Goal: Task Accomplishment & Management: Manage account settings

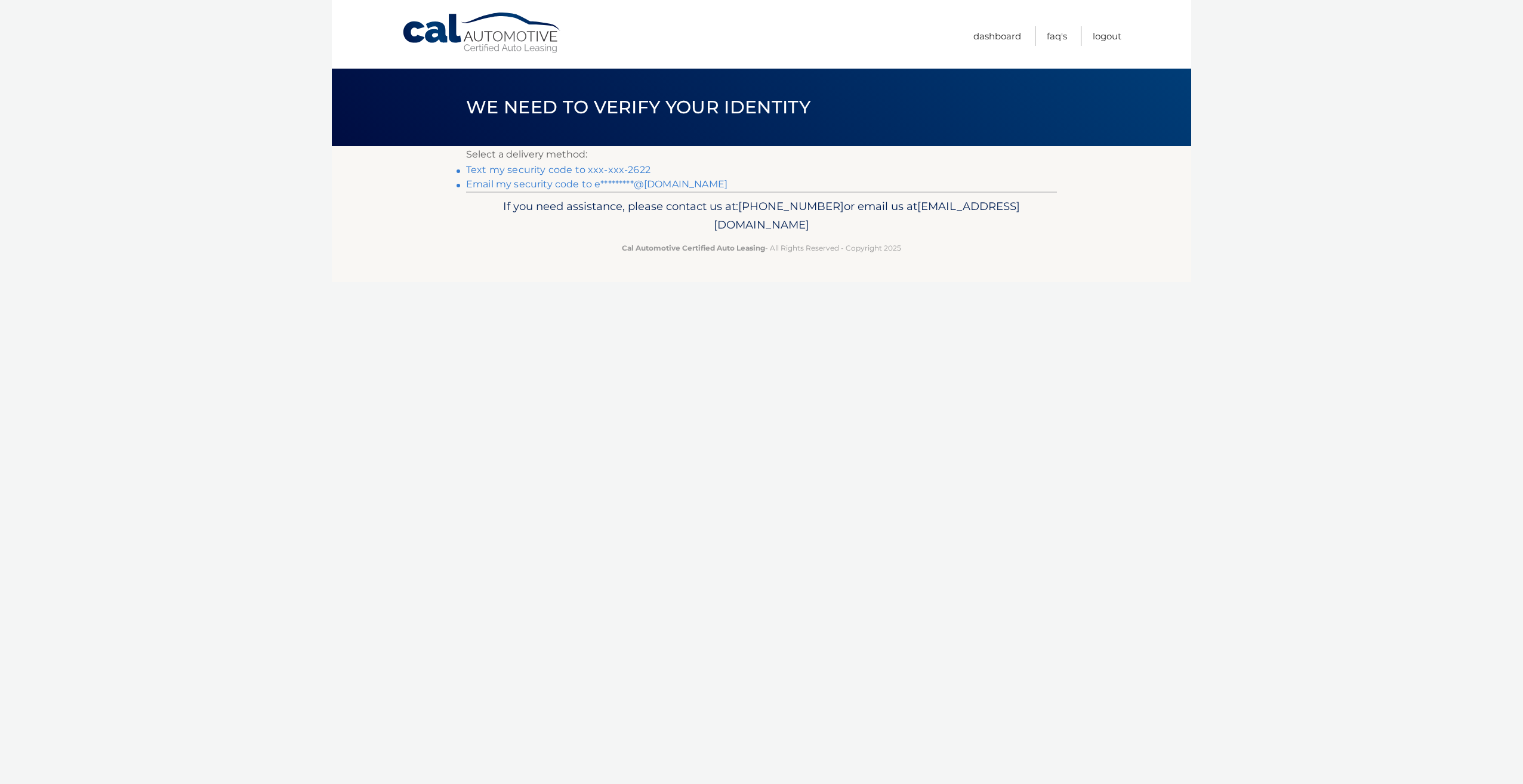
click at [626, 172] on link "Text my security code to xxx-xxx-2622" at bounding box center [558, 170] width 185 height 11
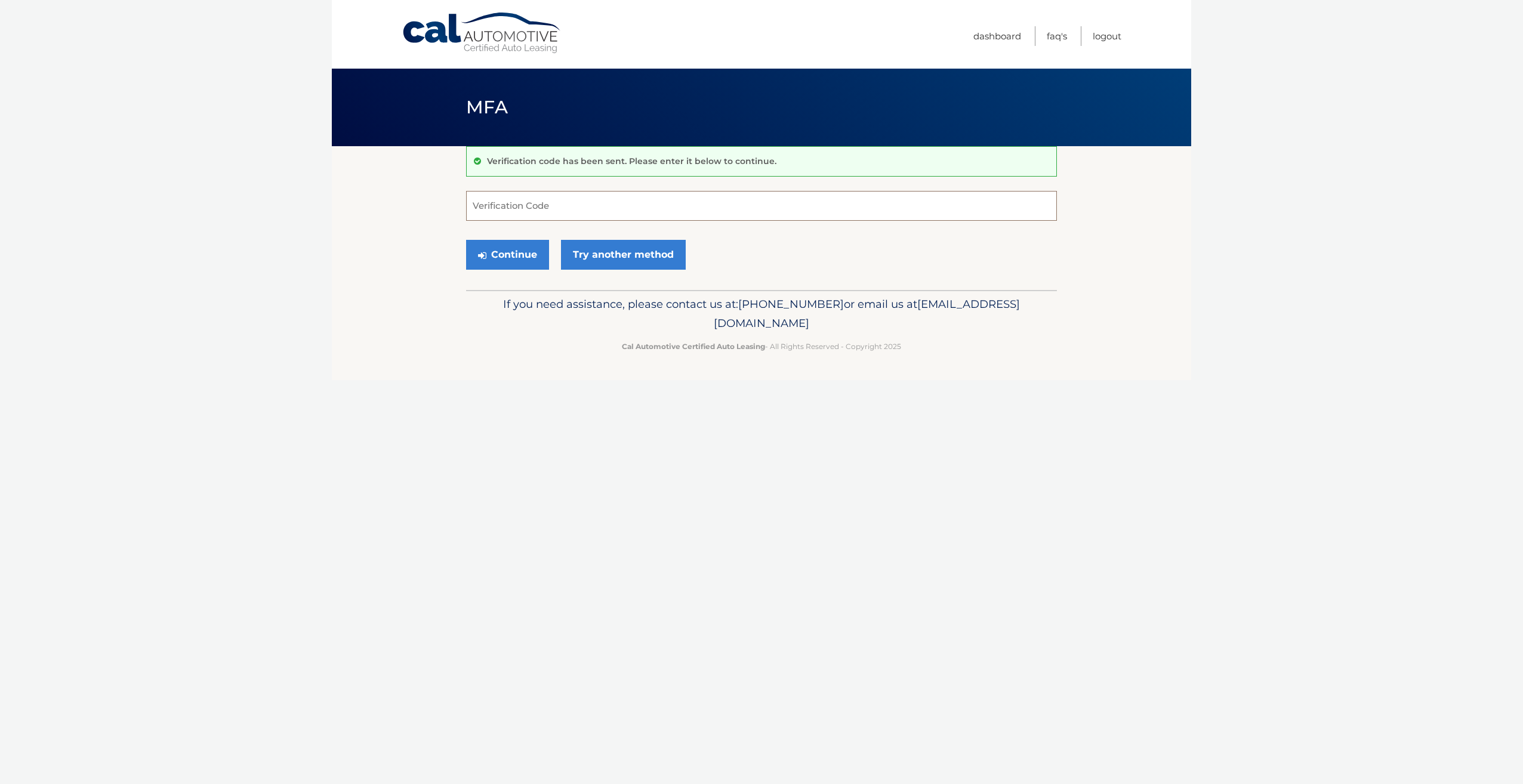
click at [590, 203] on input "Verification Code" at bounding box center [761, 206] width 591 height 30
type input "408398"
click at [466, 240] on button "Continue" at bounding box center [507, 255] width 83 height 30
click at [487, 257] on button "Continue" at bounding box center [507, 255] width 83 height 30
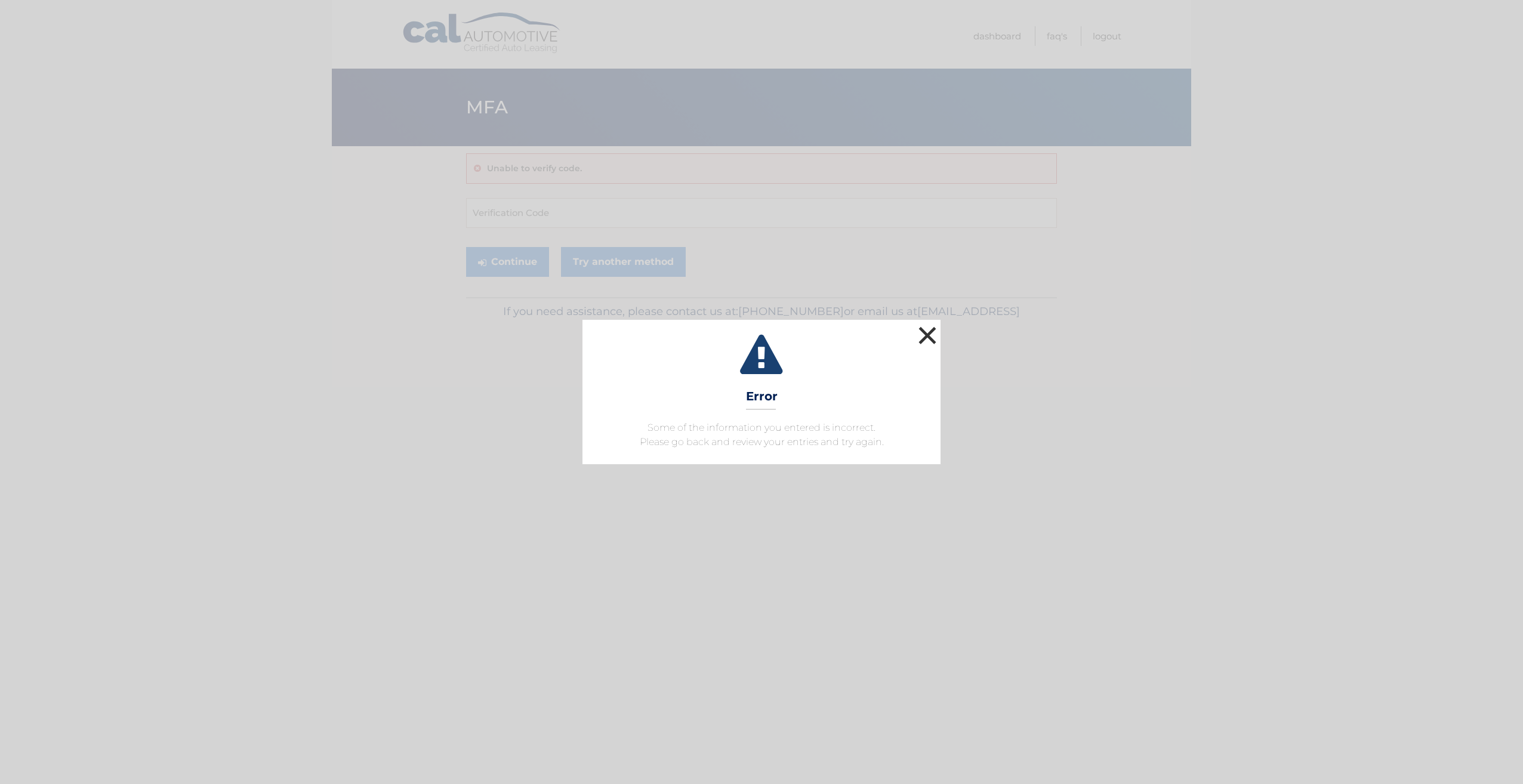
click at [928, 337] on button "×" at bounding box center [927, 335] width 24 height 24
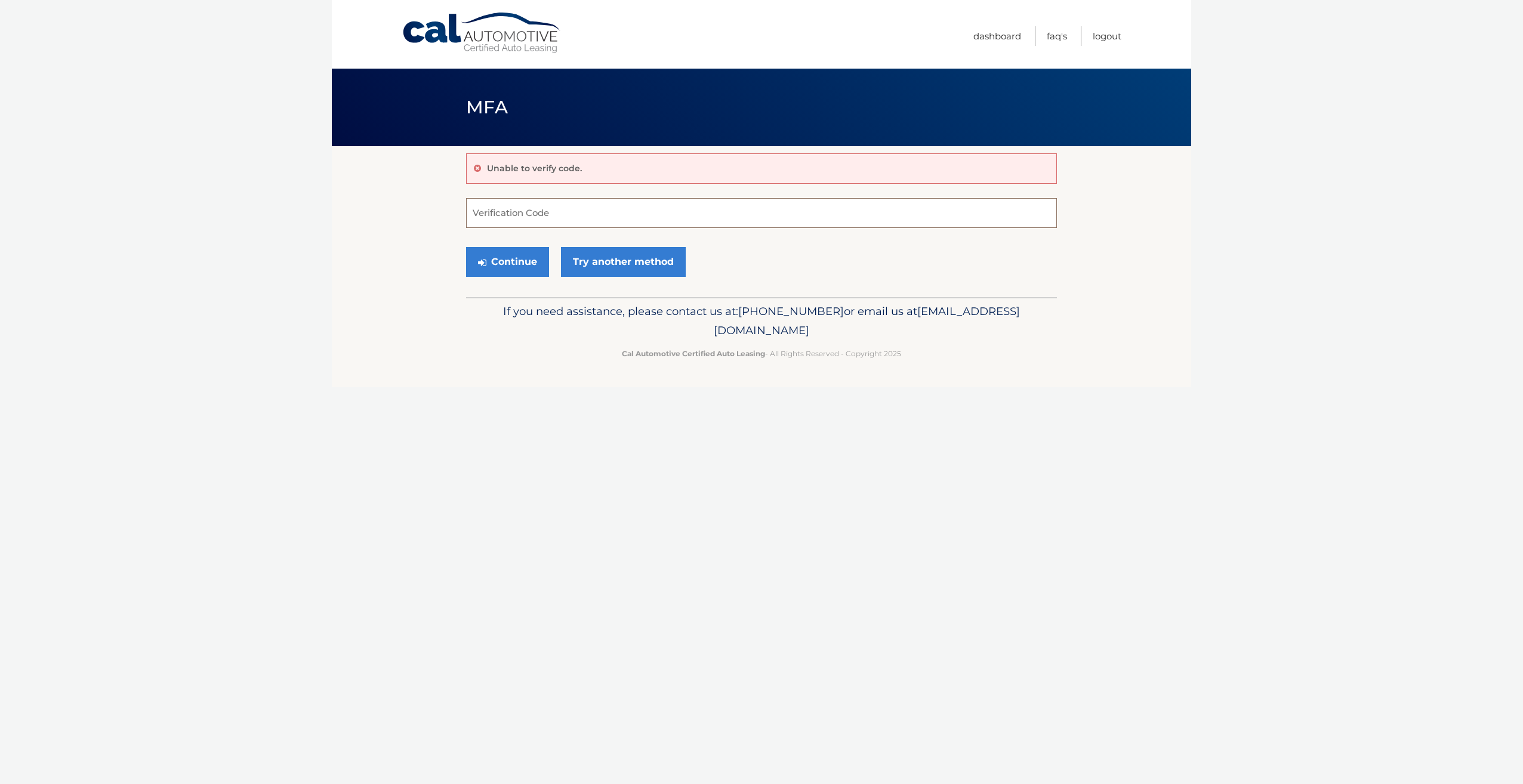
click at [538, 210] on input "Verification Code" at bounding box center [761, 213] width 591 height 30
click at [608, 264] on link "Try another method" at bounding box center [623, 261] width 125 height 30
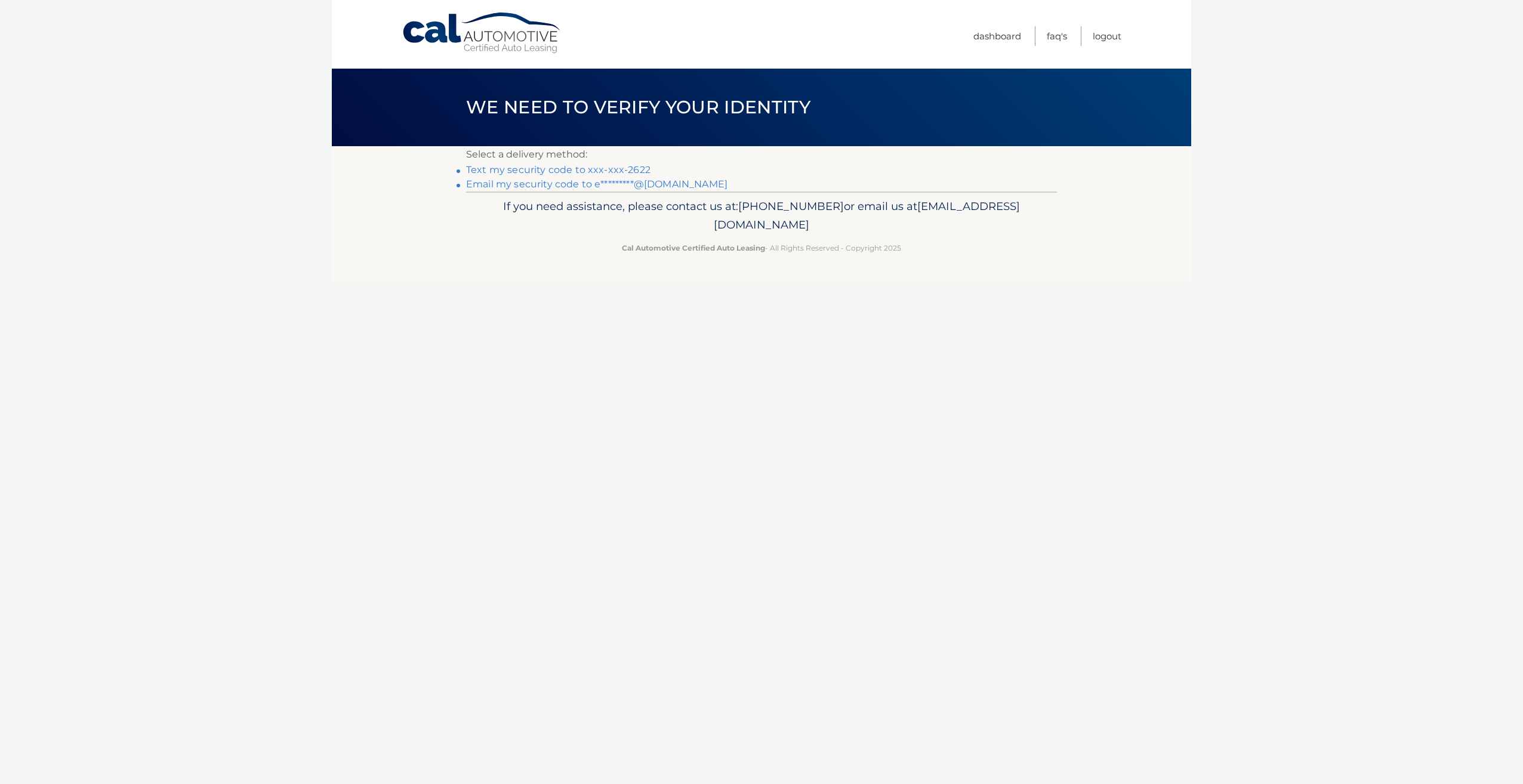
click at [586, 185] on link "Email my security code to e*********@outlook.com" at bounding box center [596, 184] width 261 height 11
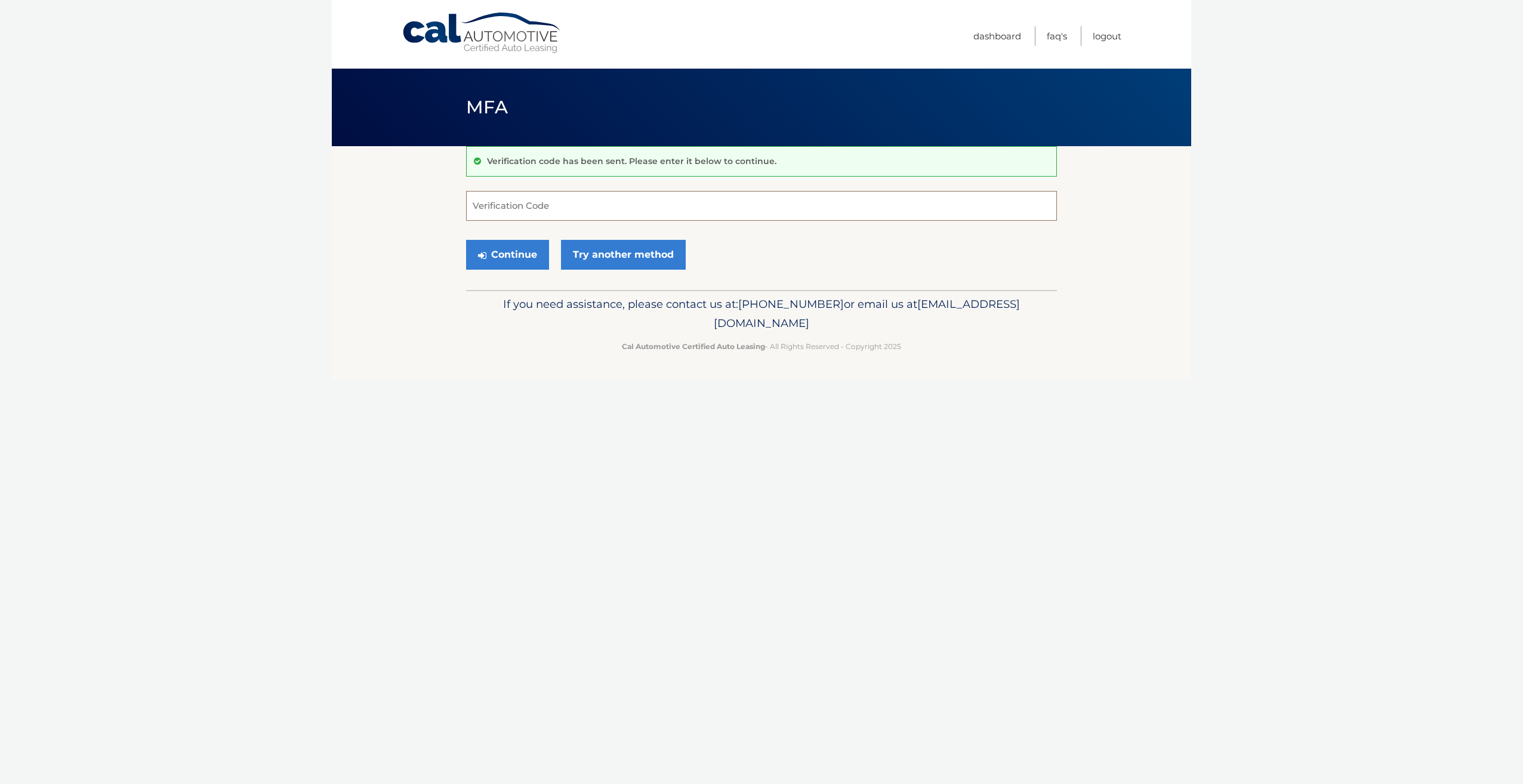
click at [574, 210] on input "Verification Code" at bounding box center [761, 206] width 591 height 30
click at [552, 205] on input "Verification Code" at bounding box center [761, 206] width 591 height 30
type input "866585"
click at [505, 251] on button "Continue" at bounding box center [507, 255] width 83 height 30
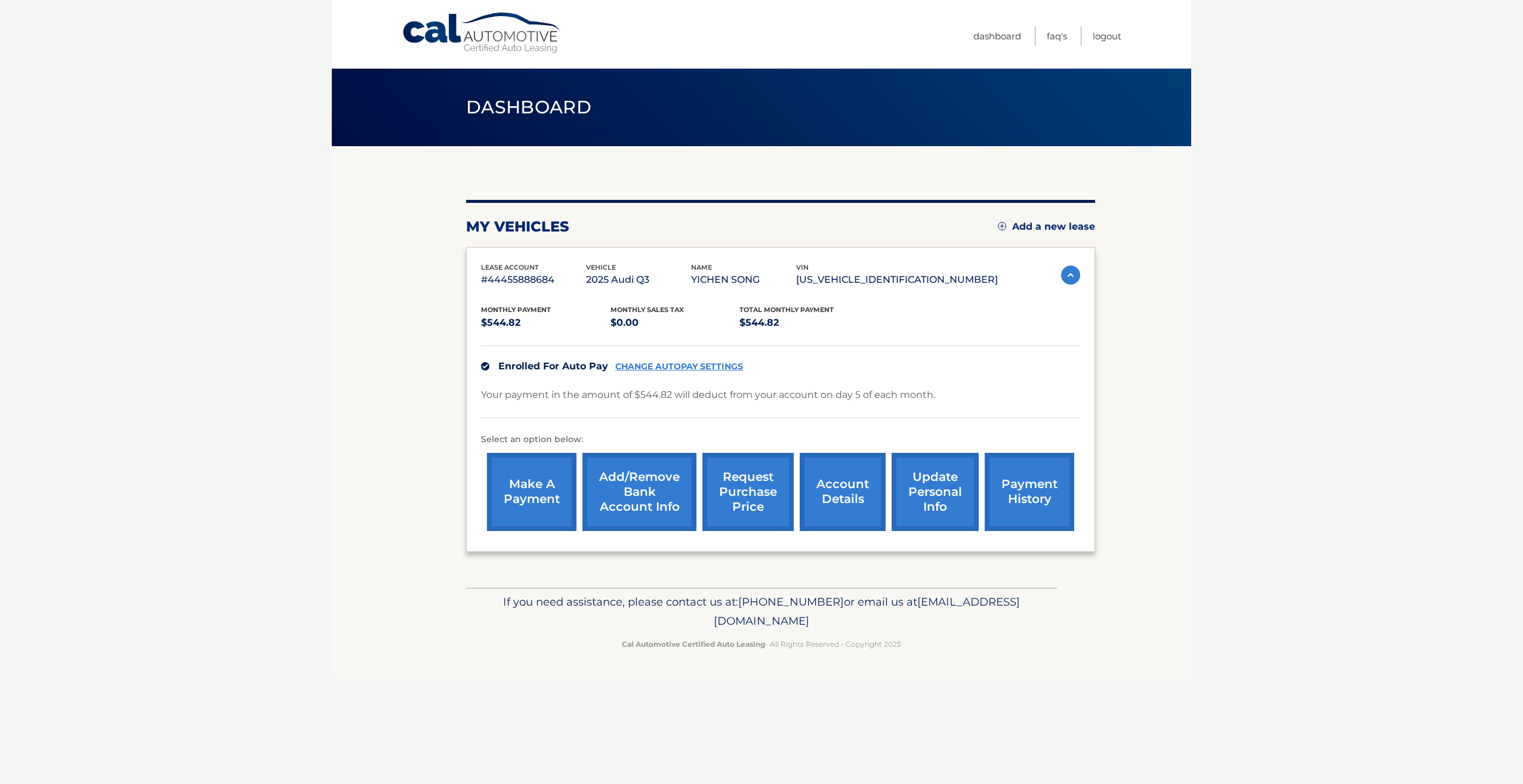
click at [636, 363] on link "CHANGE AUTOPAY SETTINGS" at bounding box center [679, 367] width 127 height 10
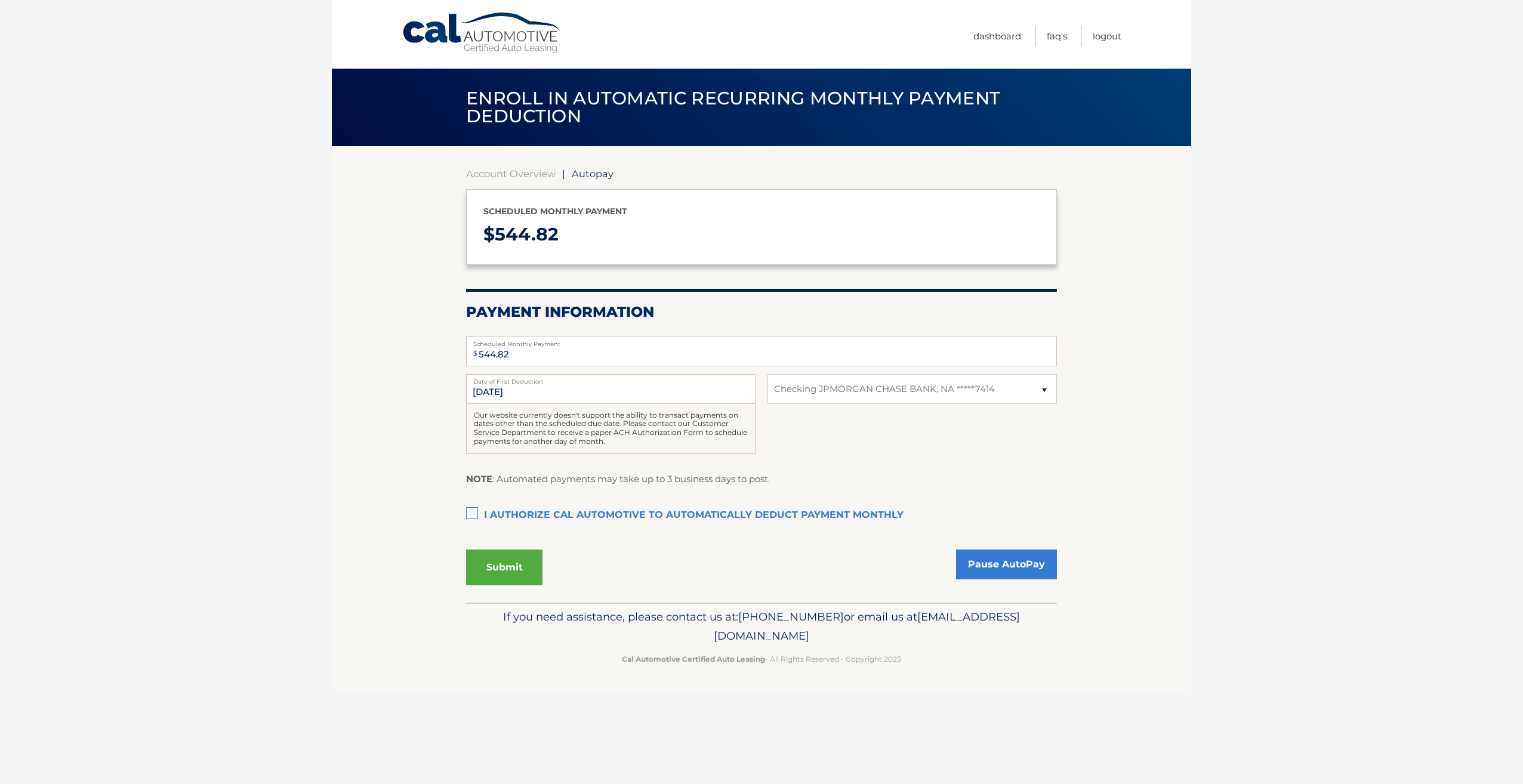
select select "N2NmYWZmMjEtOWI5My00ZmVkLWE1MTEtMzgxOWE1YzYzODY0"
click at [1048, 388] on select "Select Bank Account Checking JPMORGAN CHASE BANK, NA *****7414" at bounding box center [912, 389] width 289 height 30
select select
click at [767, 374] on select "Select Bank Account Checking JPMORGAN CHASE BANK, NA *****7414" at bounding box center [912, 389] width 289 height 30
click at [493, 172] on link "Account Overview" at bounding box center [511, 173] width 90 height 12
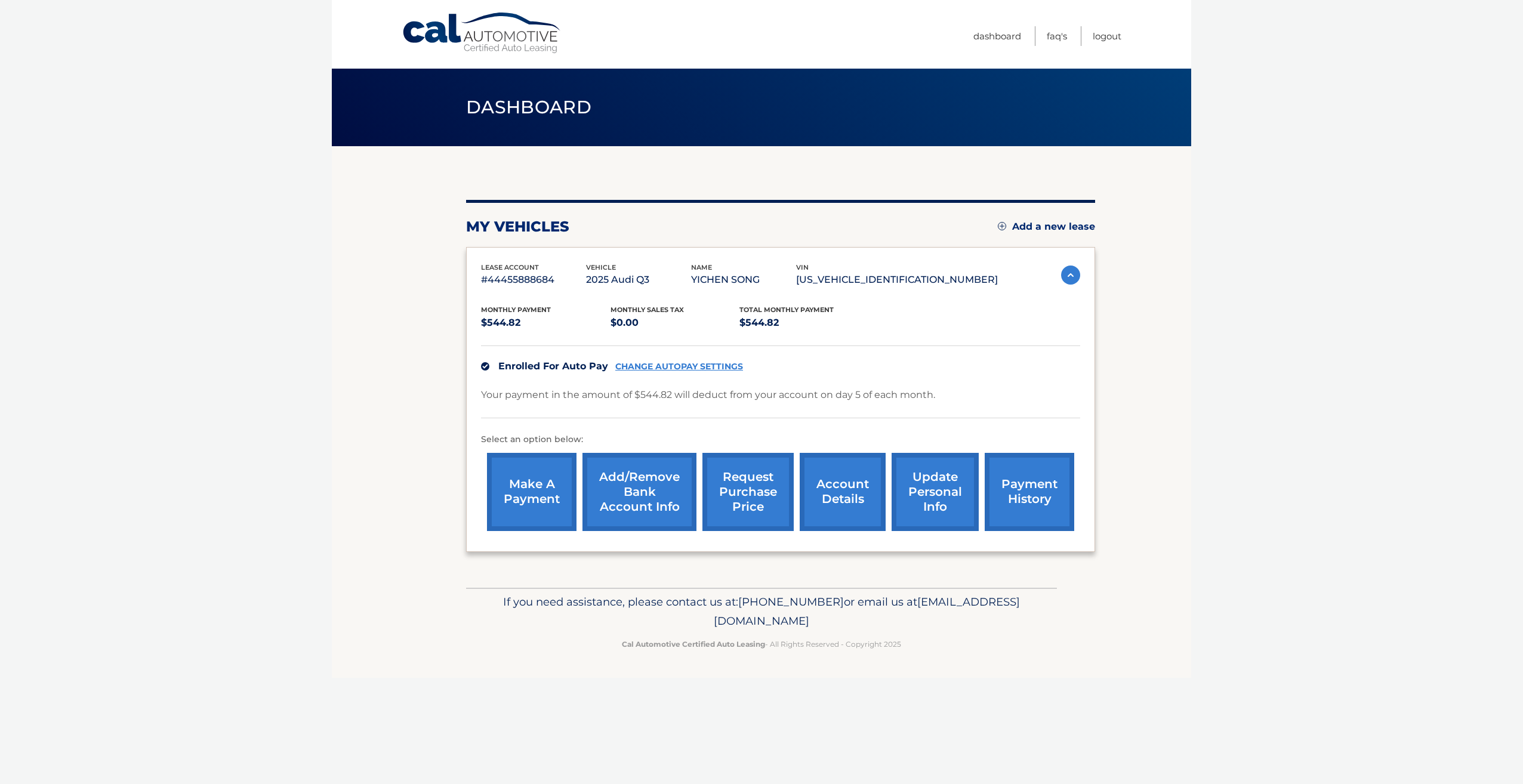
click at [632, 499] on link "Add/Remove bank account info" at bounding box center [640, 492] width 114 height 78
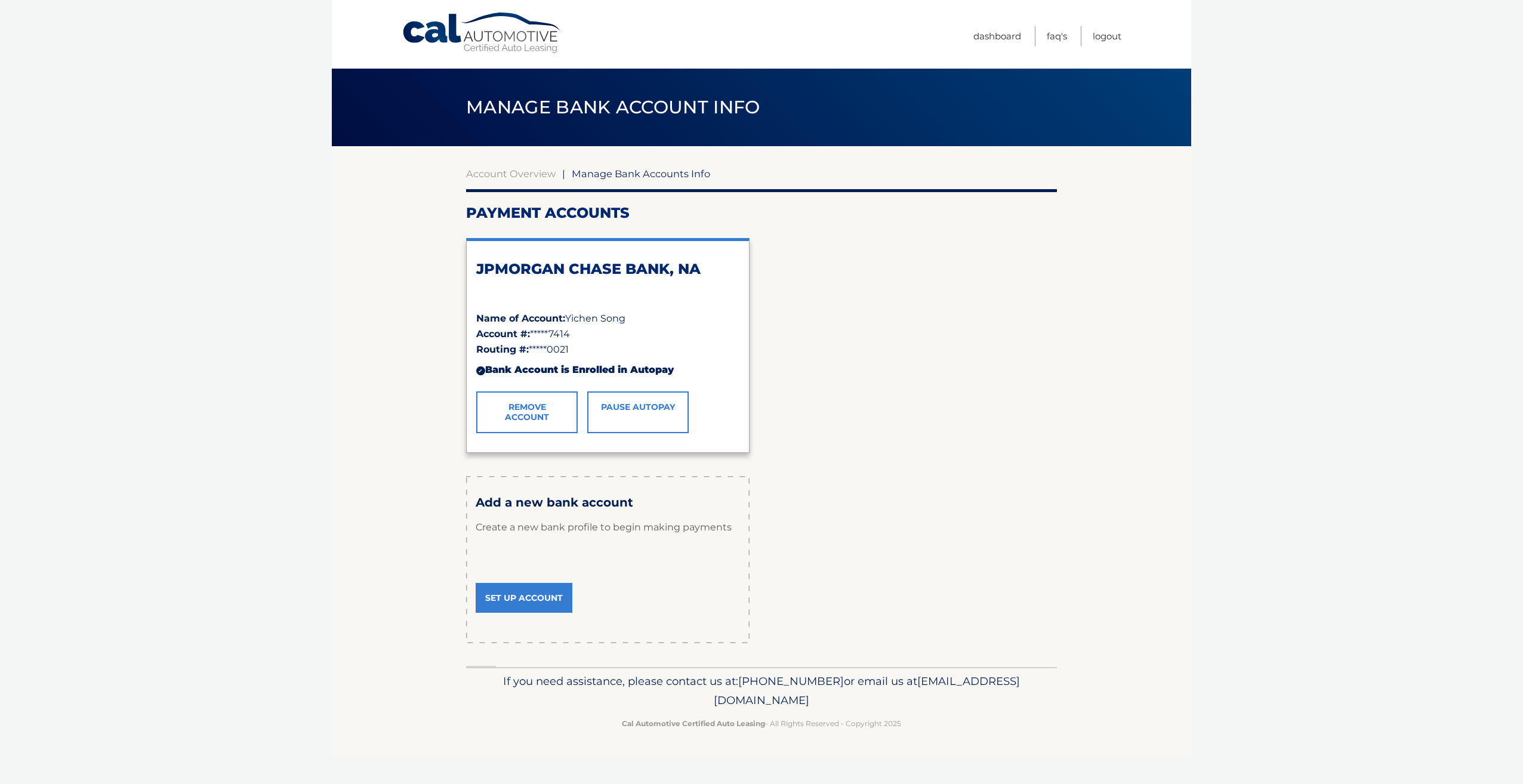
click at [537, 595] on link "Set Up Account" at bounding box center [524, 598] width 96 height 30
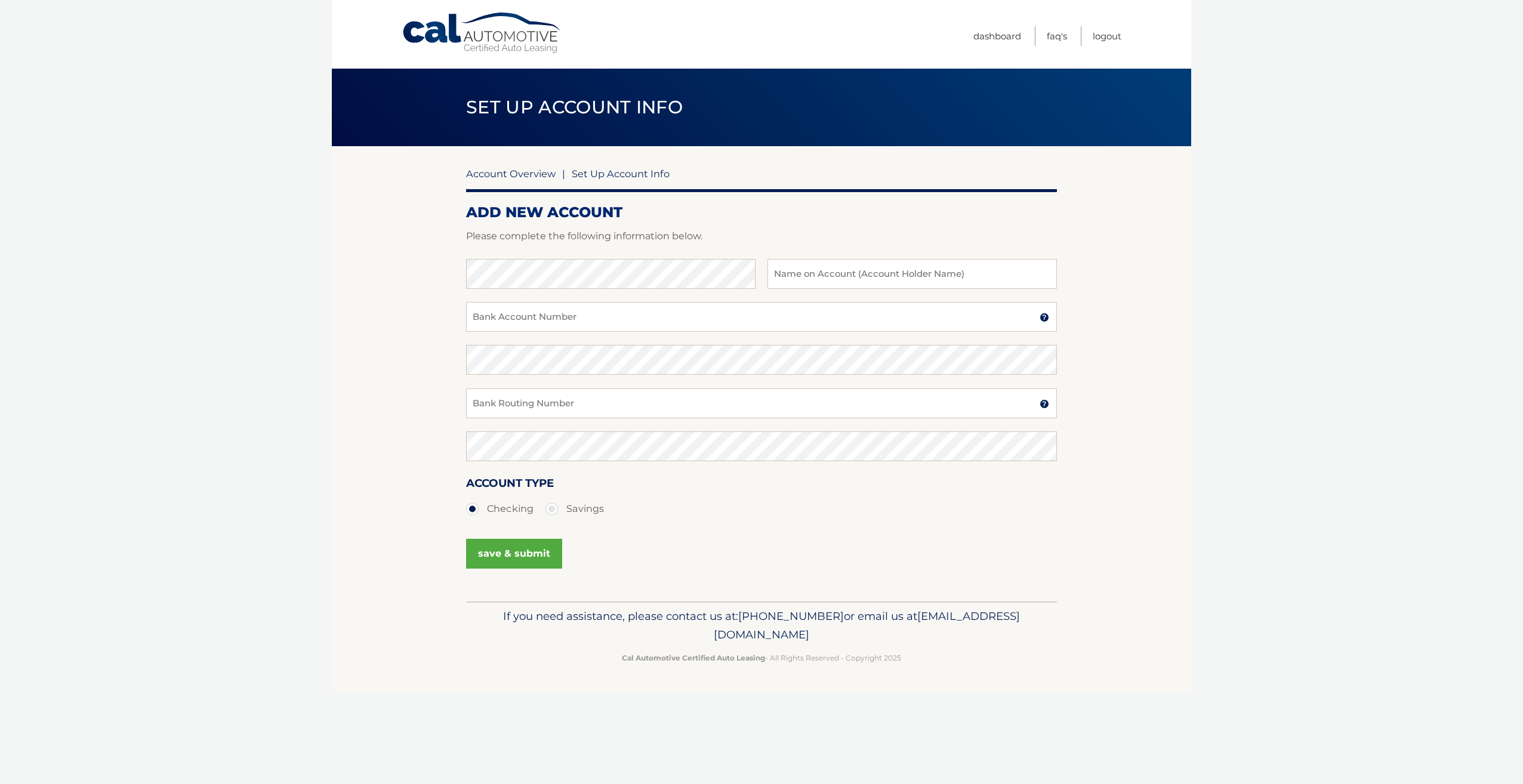
click at [507, 172] on link "Account Overview" at bounding box center [511, 173] width 90 height 12
